Goal: Task Accomplishment & Management: Use online tool/utility

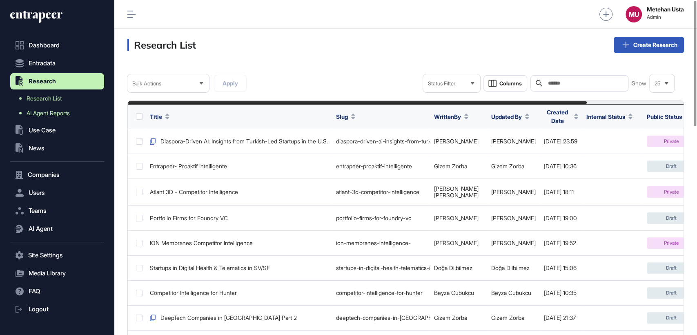
click at [59, 116] on span "AI Agent Reports" at bounding box center [48, 113] width 43 height 7
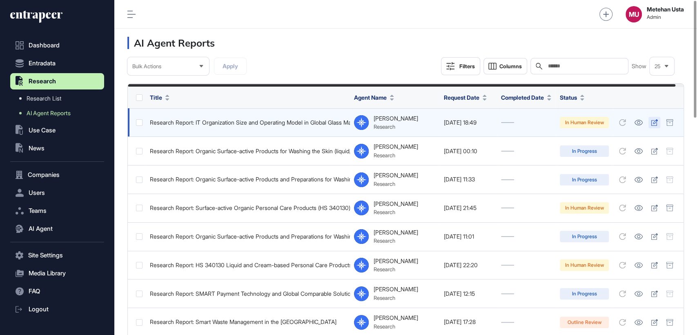
click at [658, 123] on icon at bounding box center [654, 122] width 7 height 7
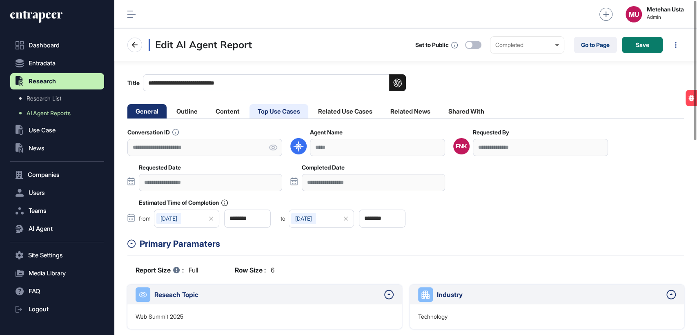
click at [290, 114] on li "Top Use Cases" at bounding box center [278, 111] width 59 height 14
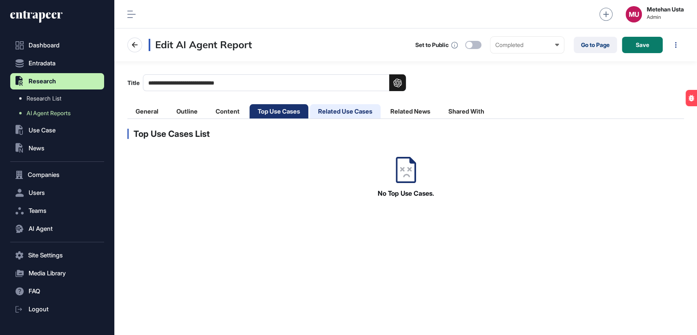
click at [338, 112] on li "Related Use Cases" at bounding box center [345, 111] width 71 height 14
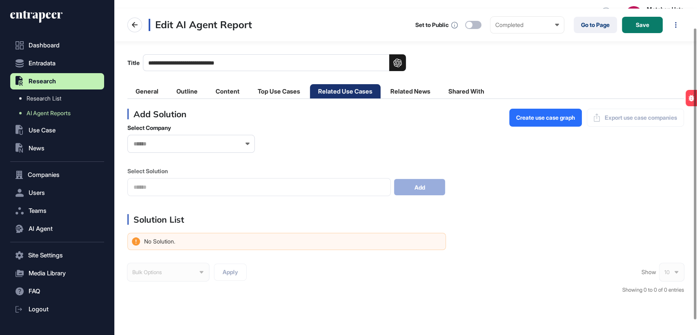
scroll to position [49, 0]
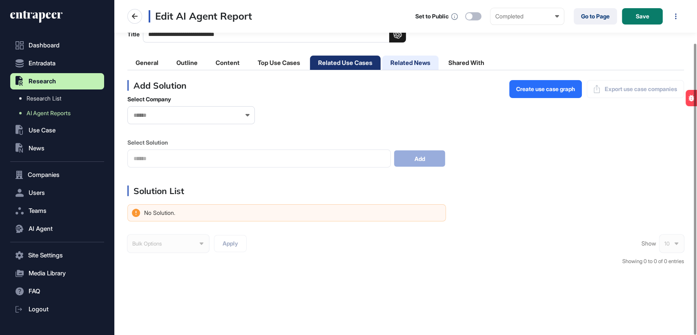
click at [405, 58] on li "Related News" at bounding box center [410, 63] width 56 height 14
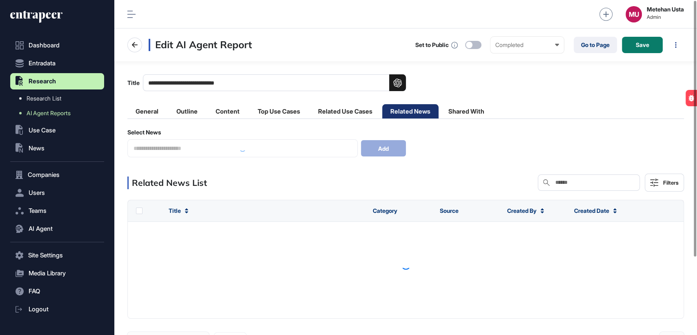
click at [340, 65] on main "**********" at bounding box center [405, 216] width 583 height 310
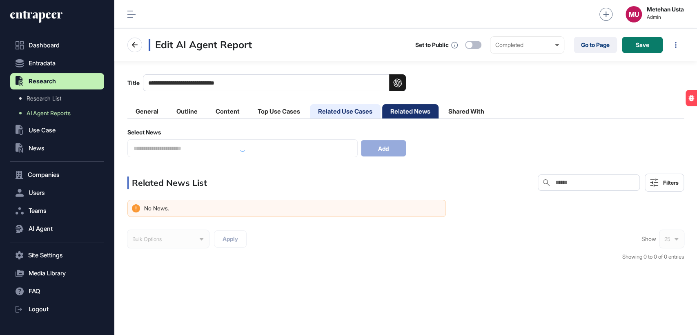
click at [345, 113] on li "Related Use Cases" at bounding box center [345, 111] width 71 height 14
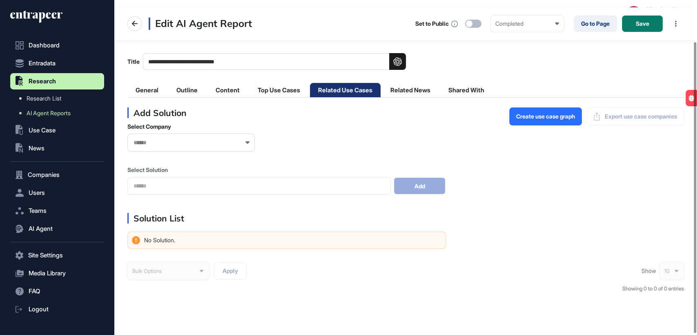
scroll to position [49, 0]
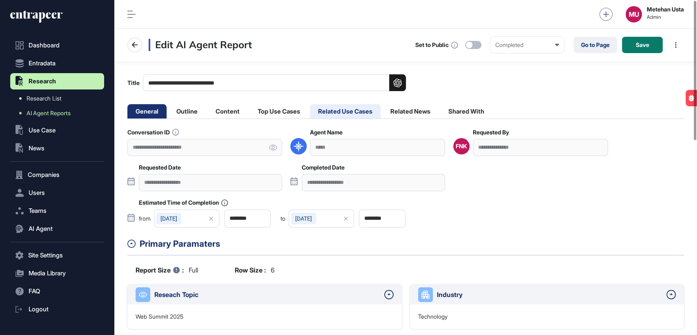
click at [347, 116] on li "Related Use Cases" at bounding box center [345, 111] width 71 height 14
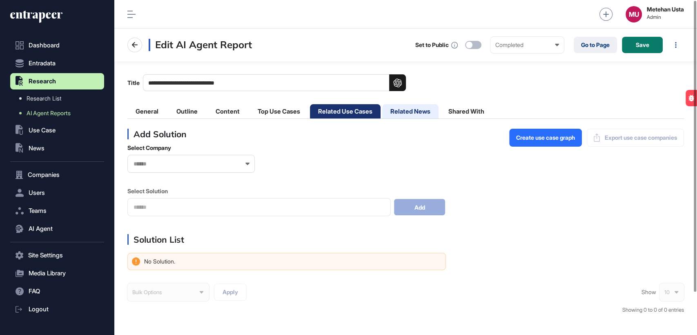
click at [405, 111] on li "Related News" at bounding box center [410, 111] width 56 height 14
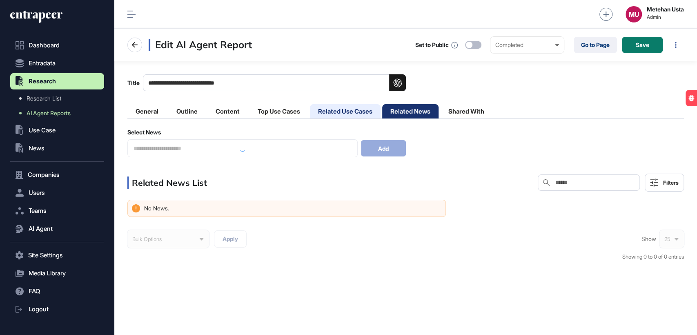
click at [367, 113] on li "Related Use Cases" at bounding box center [345, 111] width 71 height 14
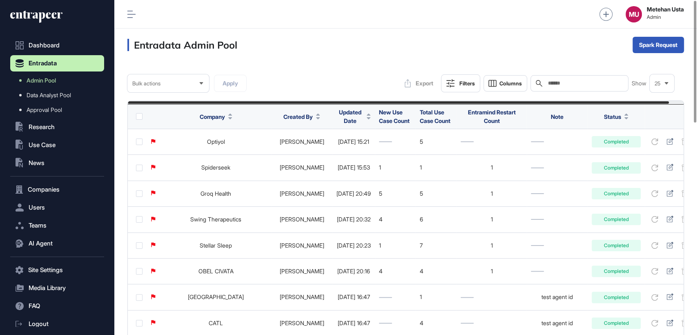
click at [578, 81] on input "text" at bounding box center [585, 83] width 76 height 7
paste input "**********"
type input "**********"
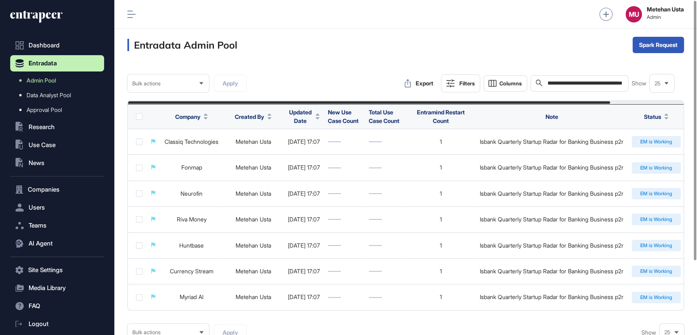
click at [568, 82] on input "**********" at bounding box center [585, 83] width 76 height 7
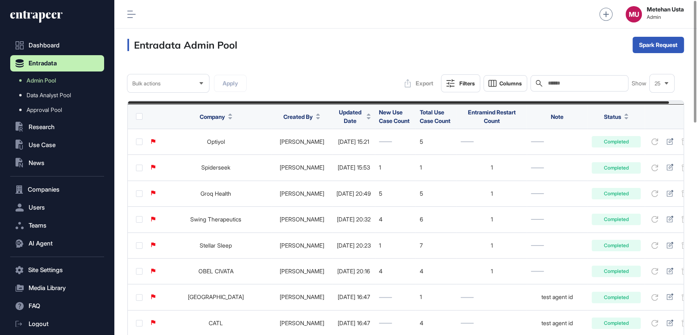
click at [351, 117] on span "Updated Date" at bounding box center [349, 116] width 27 height 17
click at [354, 145] on div "Sort Descending" at bounding box center [348, 151] width 51 height 12
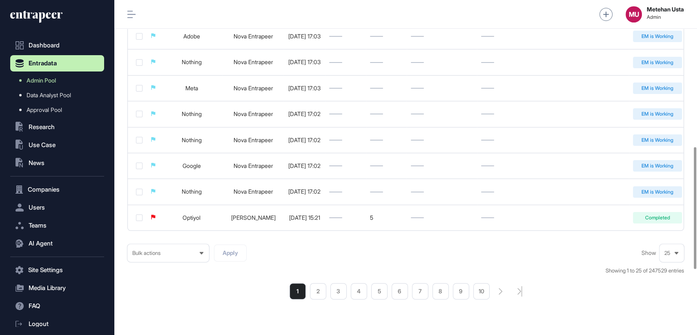
scroll to position [581, 0]
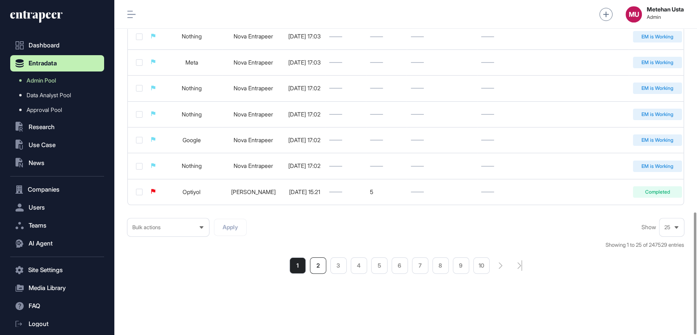
click at [319, 265] on li "2" at bounding box center [318, 265] width 16 height 16
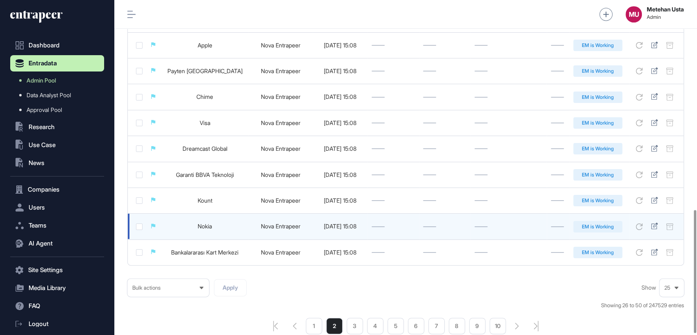
scroll to position [574, 0]
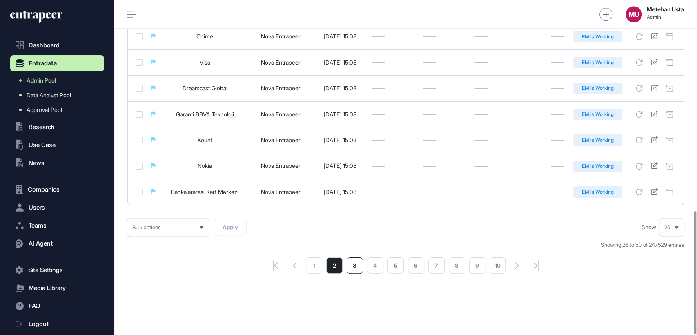
click at [352, 264] on li "3" at bounding box center [355, 265] width 16 height 16
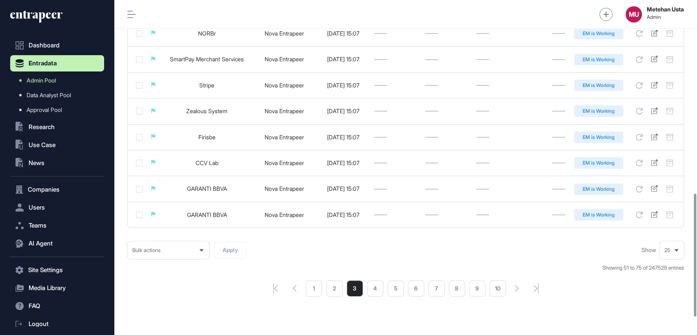
scroll to position [574, 0]
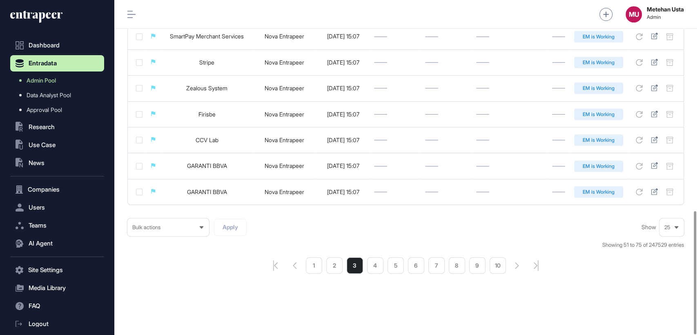
click at [672, 231] on div "25" at bounding box center [671, 227] width 24 height 16
click at [673, 216] on li "100" at bounding box center [672, 212] width 20 height 16
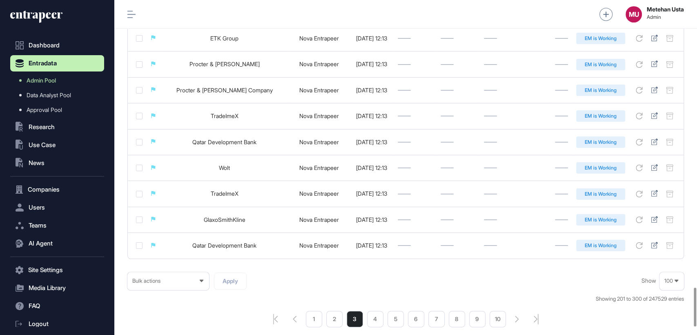
scroll to position [2541, 0]
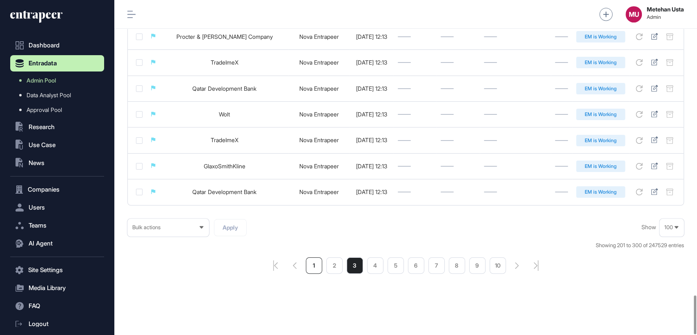
click at [318, 265] on li "1" at bounding box center [314, 265] width 16 height 16
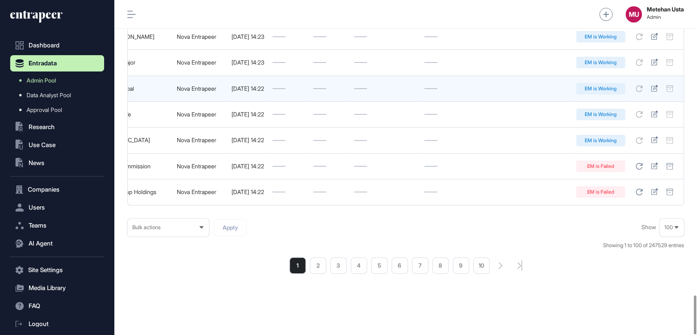
scroll to position [2541, 0]
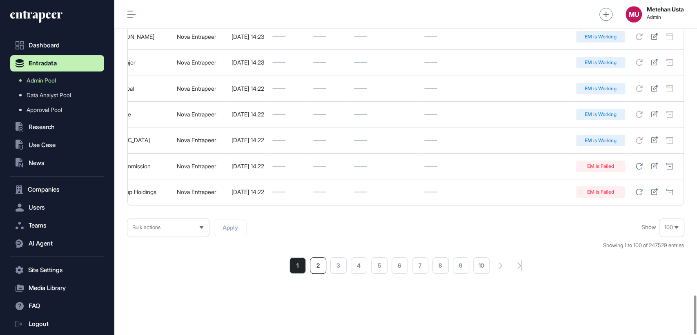
click at [317, 267] on li "2" at bounding box center [318, 265] width 16 height 16
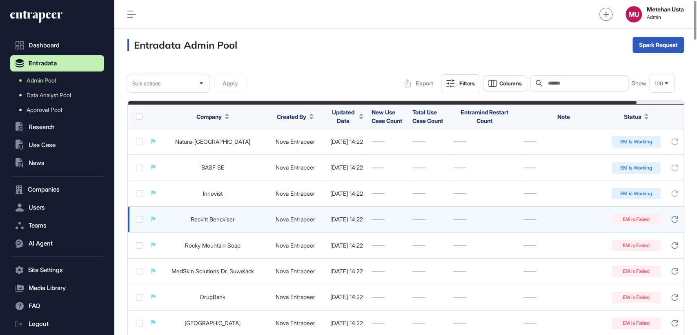
click at [360, 200] on td "[DATE] 14:22" at bounding box center [347, 193] width 42 height 26
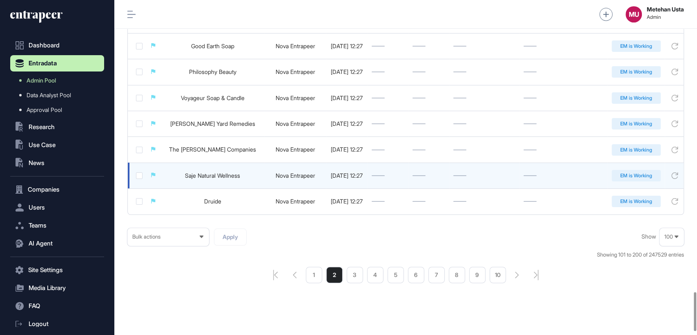
scroll to position [2541, 0]
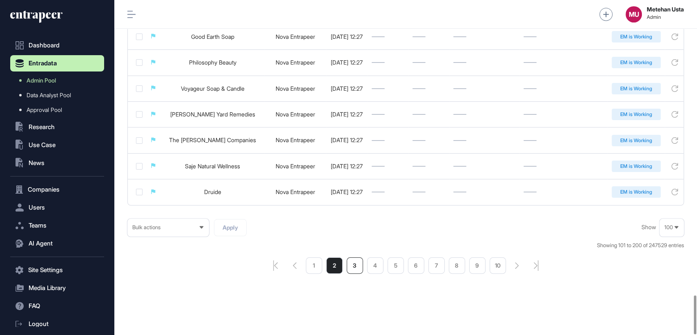
click at [359, 271] on li "3" at bounding box center [355, 265] width 16 height 16
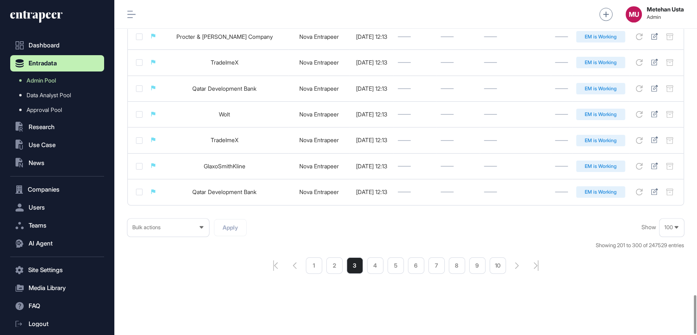
scroll to position [2541, 0]
click at [333, 265] on li "2" at bounding box center [334, 265] width 16 height 16
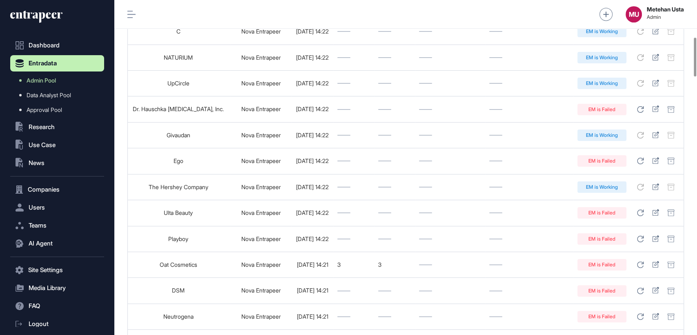
scroll to position [0, 51]
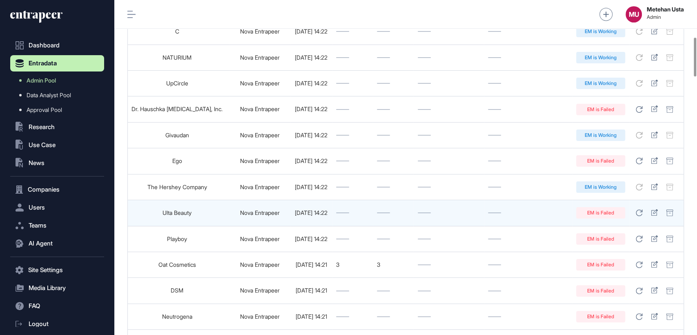
click at [657, 213] on icon at bounding box center [654, 212] width 7 height 7
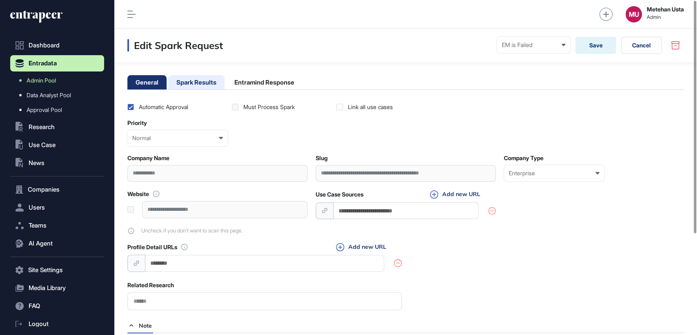
click at [200, 84] on li "Spark Results" at bounding box center [196, 82] width 56 height 14
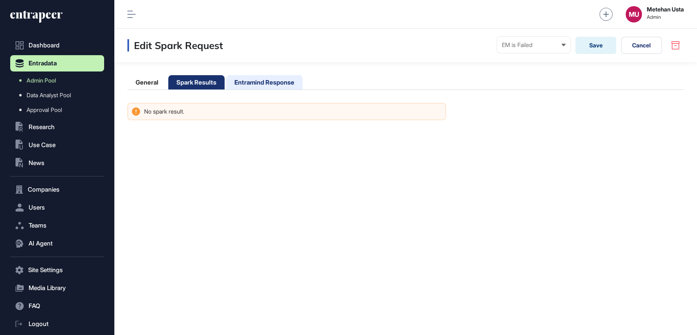
click at [260, 87] on li "Entramind Response" at bounding box center [264, 82] width 76 height 14
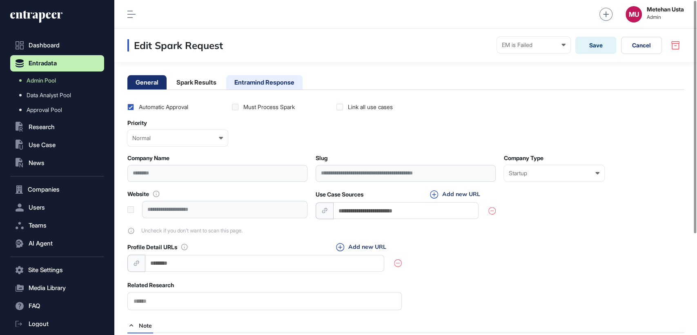
click at [252, 88] on li "Entramind Response" at bounding box center [264, 82] width 76 height 14
click at [189, 82] on li "Spark Results" at bounding box center [196, 82] width 56 height 14
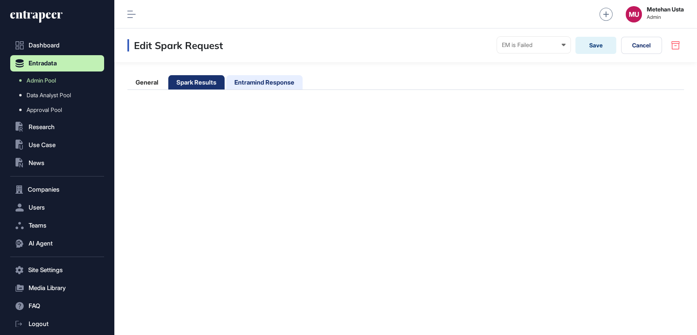
click at [252, 78] on li "Entramind Response" at bounding box center [264, 82] width 76 height 14
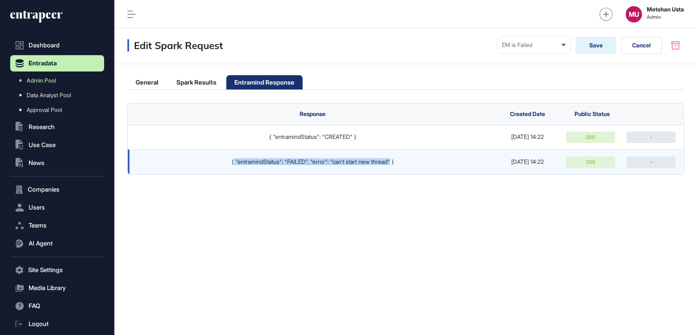
drag, startPoint x: 394, startPoint y: 161, endPoint x: 227, endPoint y: 166, distance: 167.9
click at [227, 166] on td "{ "entramindStatus": "FAILED", "error": "can't start new thread" }" at bounding box center [310, 161] width 365 height 25
copy div ""entramindStatus": "FAILED", "error": "can't start new thread""
